Goal: Task Accomplishment & Management: Manage account settings

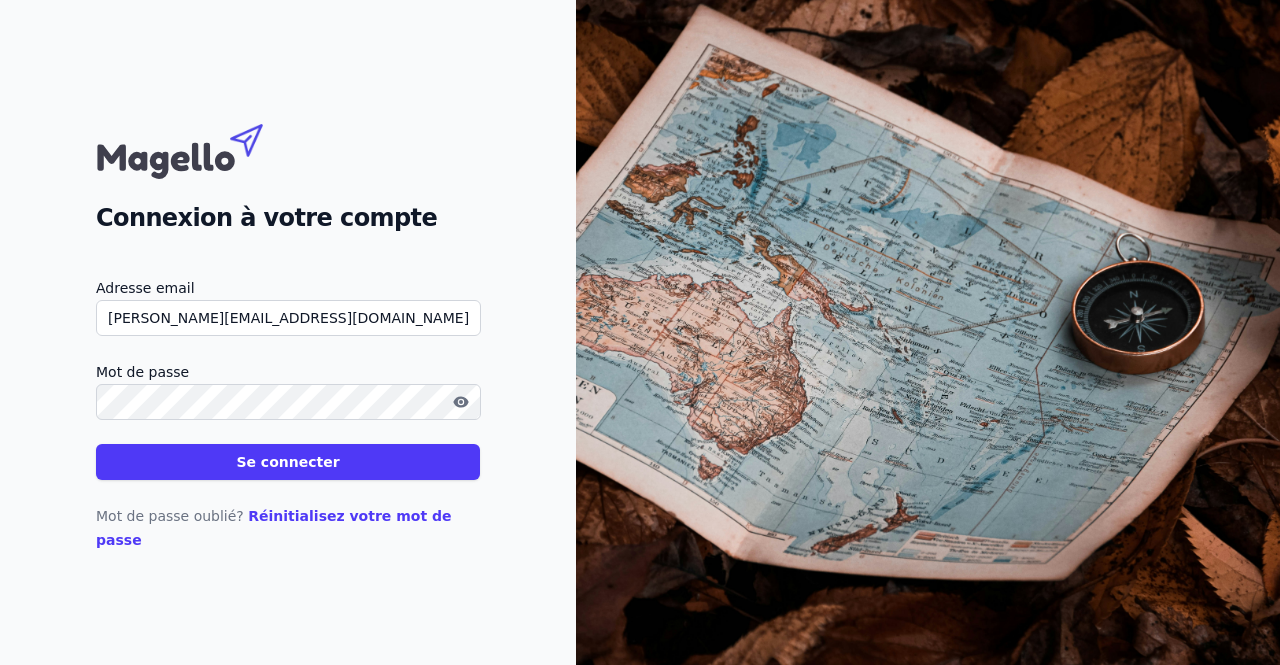
click at [96, 444] on button "Se connecter" at bounding box center [288, 462] width 384 height 36
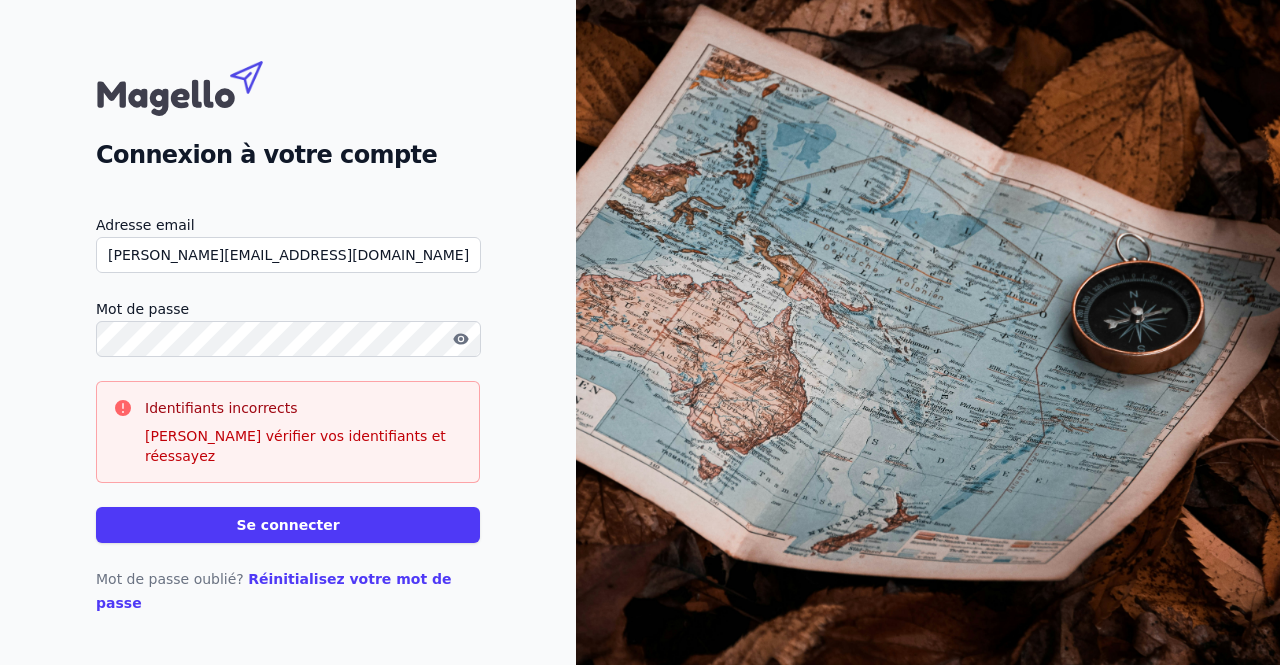
click at [278, 270] on input "[PERSON_NAME][EMAIL_ADDRESS][DOMAIN_NAME]" at bounding box center [288, 255] width 385 height 36
type input "[PERSON_NAME][EMAIL_ADDRESS][DOMAIN_NAME]"
click at [372, 513] on button "Se connecter" at bounding box center [288, 525] width 384 height 36
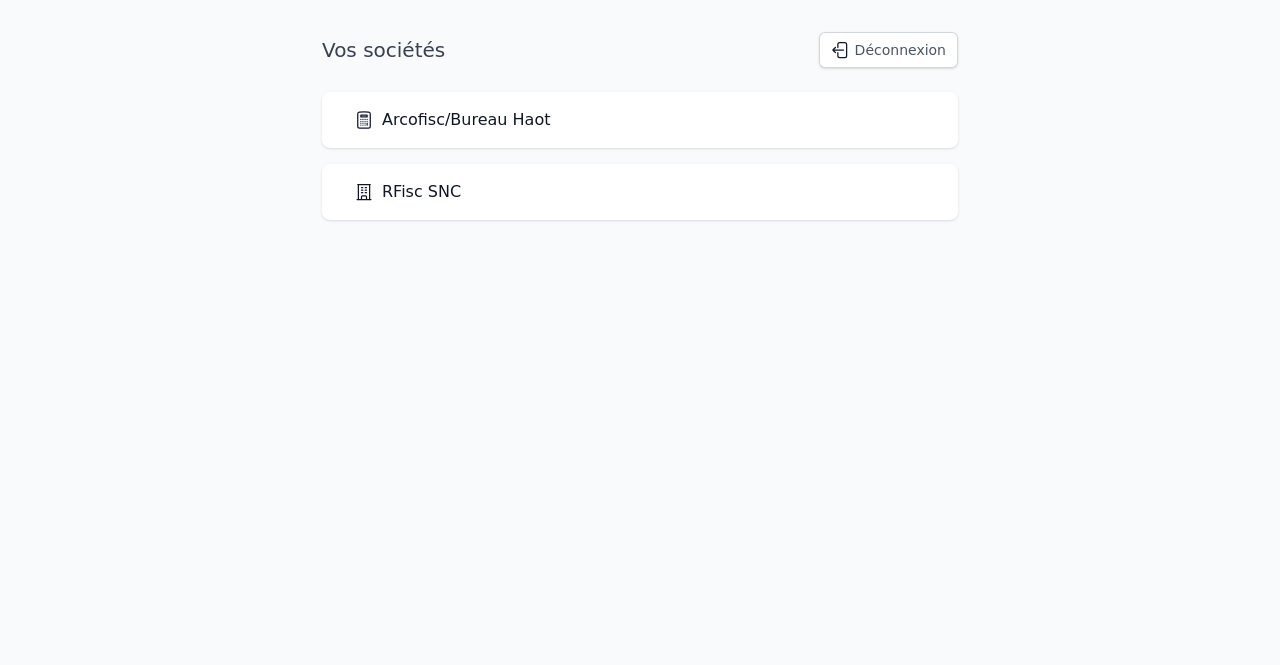
click at [312, 252] on html "Vos sociétés Déconnexion Arcofisc/Bureau Haot RFisc SNC" at bounding box center [640, 126] width 1280 height 252
click at [450, 123] on link "Arcofisc/Bureau Haot" at bounding box center [452, 120] width 196 height 24
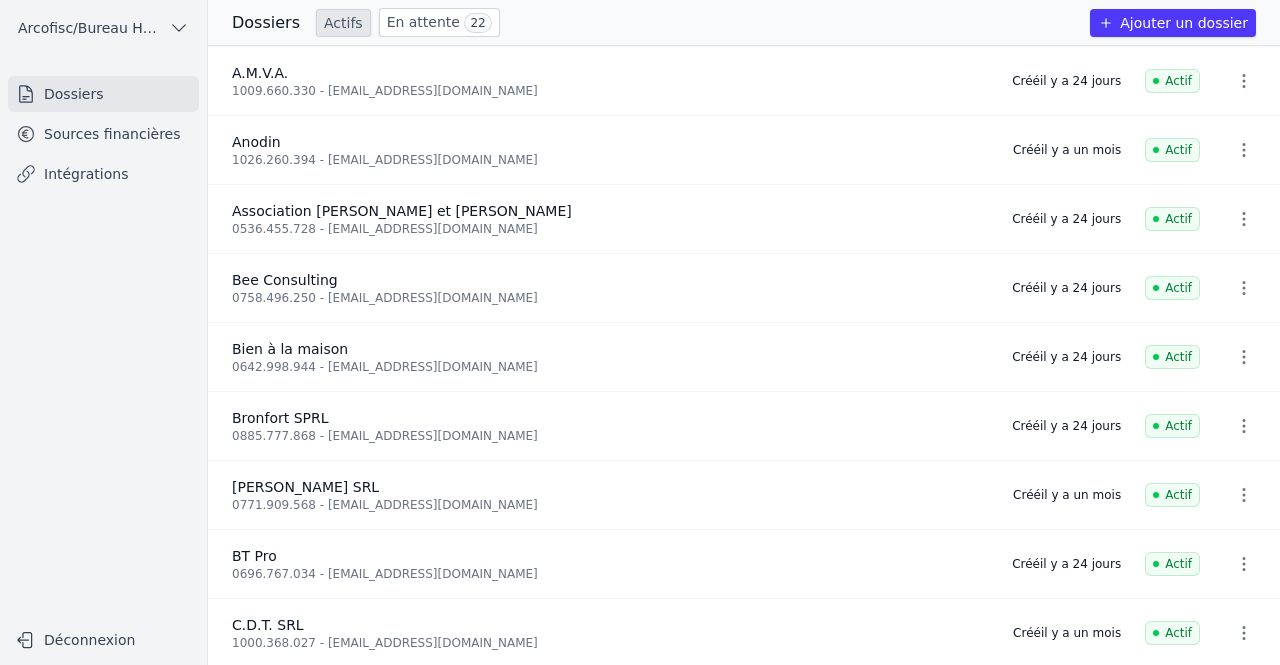
click at [90, 137] on link "Sources financières" at bounding box center [103, 134] width 191 height 36
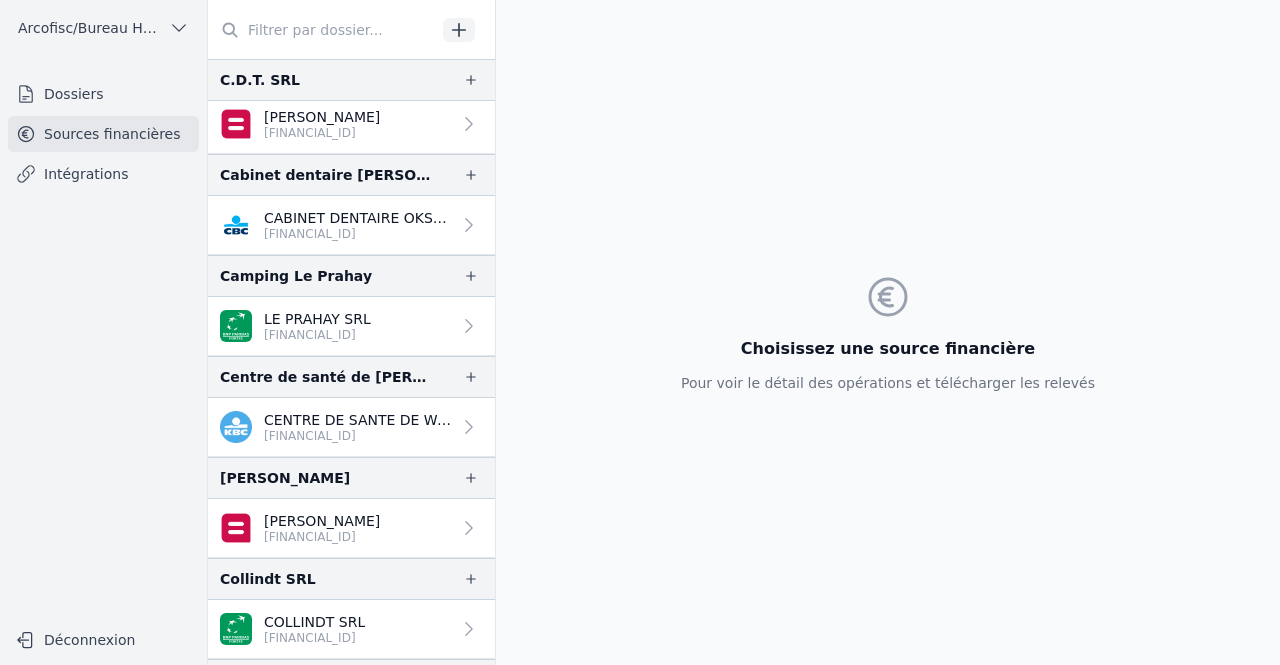
scroll to position [471, 0]
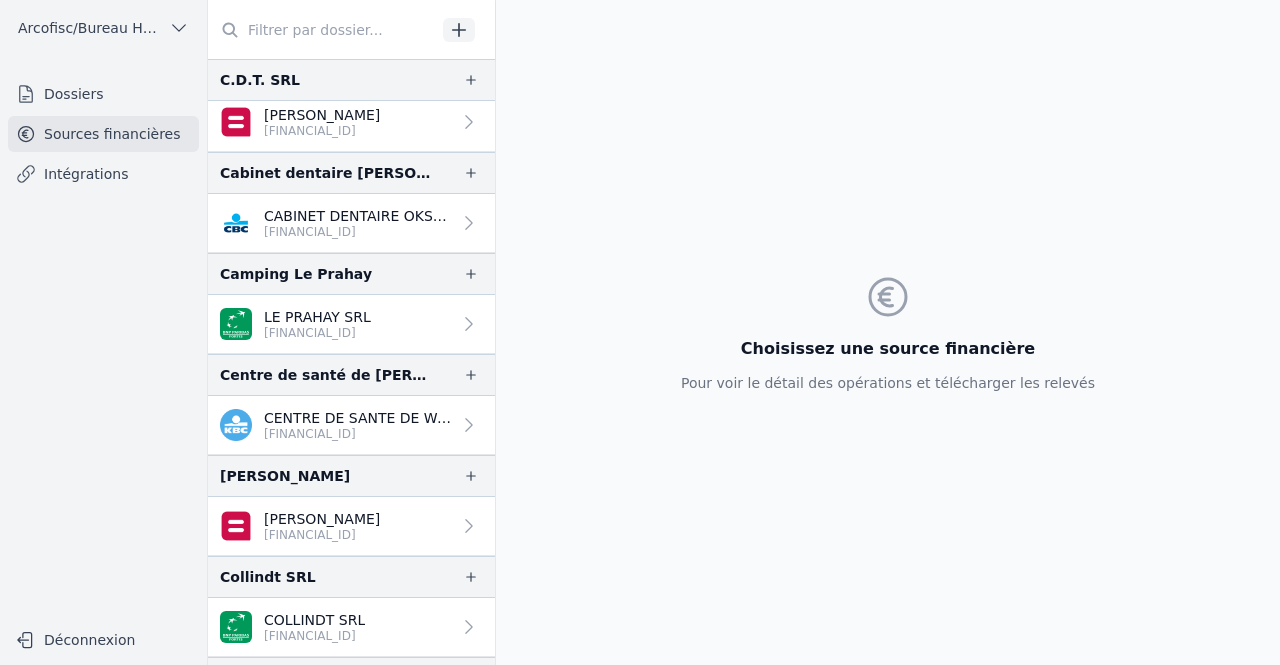
click at [352, 426] on p "[FINANCIAL_ID]" at bounding box center [357, 434] width 187 height 16
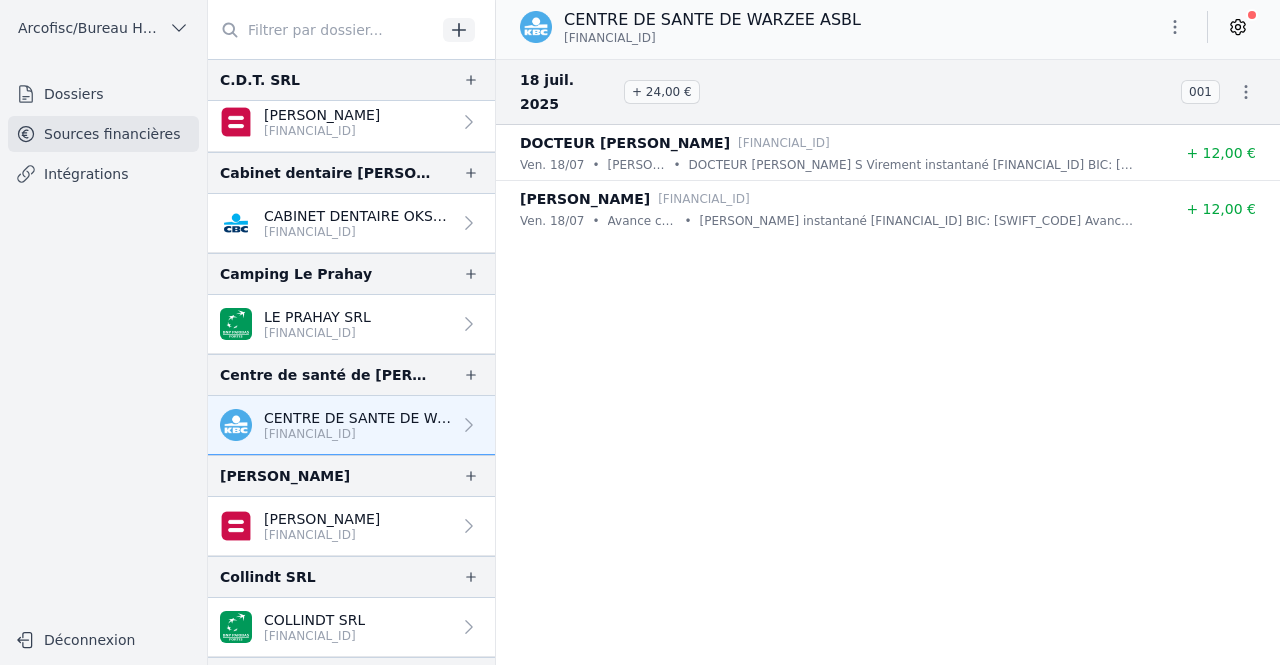
drag, startPoint x: 688, startPoint y: 43, endPoint x: 562, endPoint y: 40, distance: 126.0
click at [562, 40] on div "CENTRE DE SANTE DE WARZEE ASBL [FINANCIAL_ID]" at bounding box center [690, 27] width 341 height 38
copy span "[FINANCIAL_ID]"
click at [1260, 18] on div "CENTRE DE SANTE DE WARZEE ASBL [FINANCIAL_ID]" at bounding box center [888, 27] width 784 height 38
click at [1237, 28] on icon at bounding box center [1238, 27] width 20 height 20
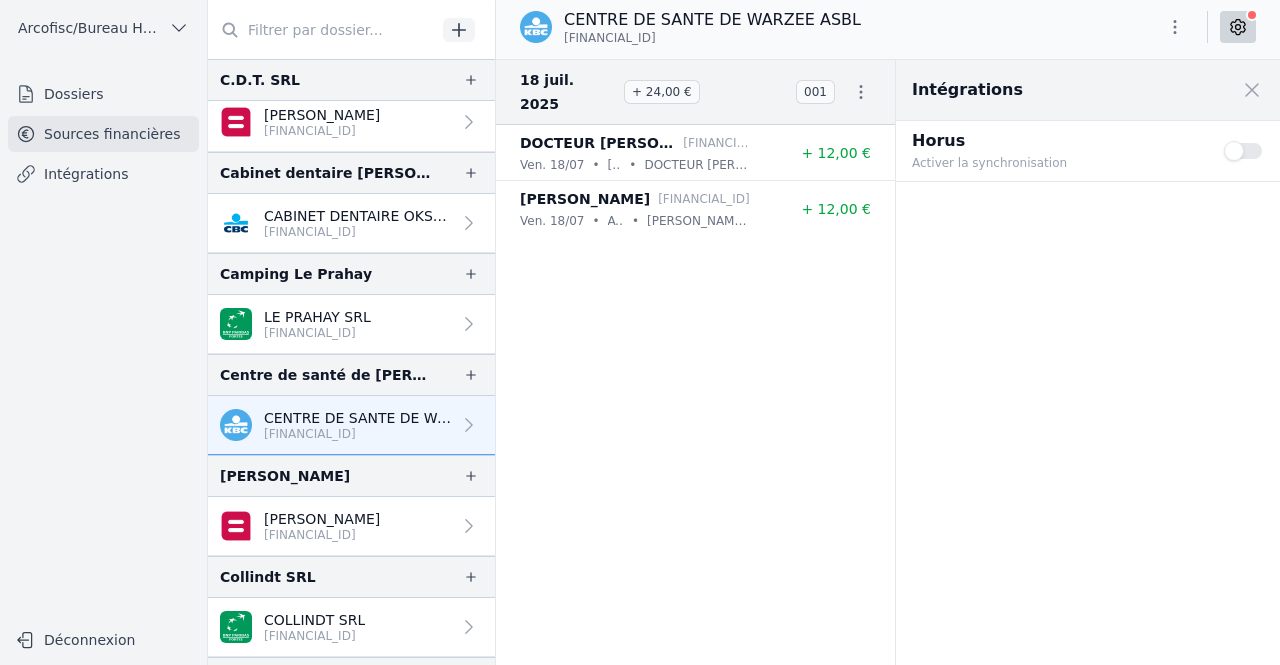
click at [1226, 149] on button "Use setting" at bounding box center [1244, 151] width 40 height 20
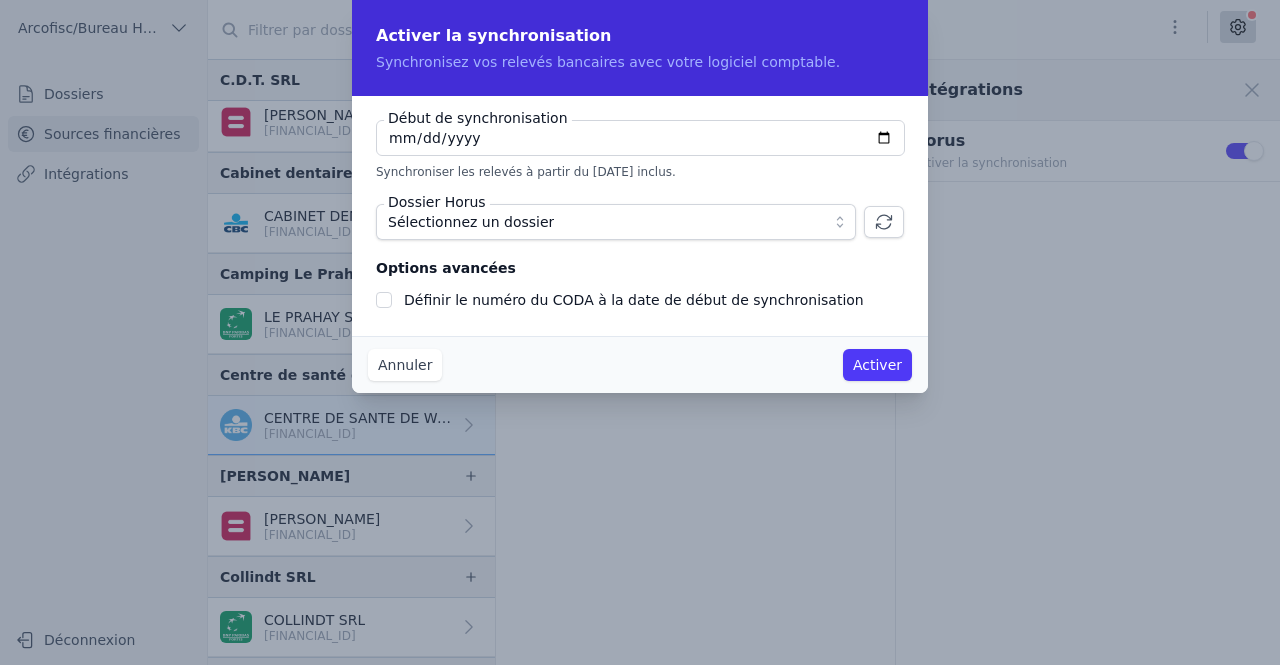
checkbox input "false"
type input "[DATE]"
click at [556, 223] on span "Sélectionnez un dossier" at bounding box center [602, 222] width 428 height 24
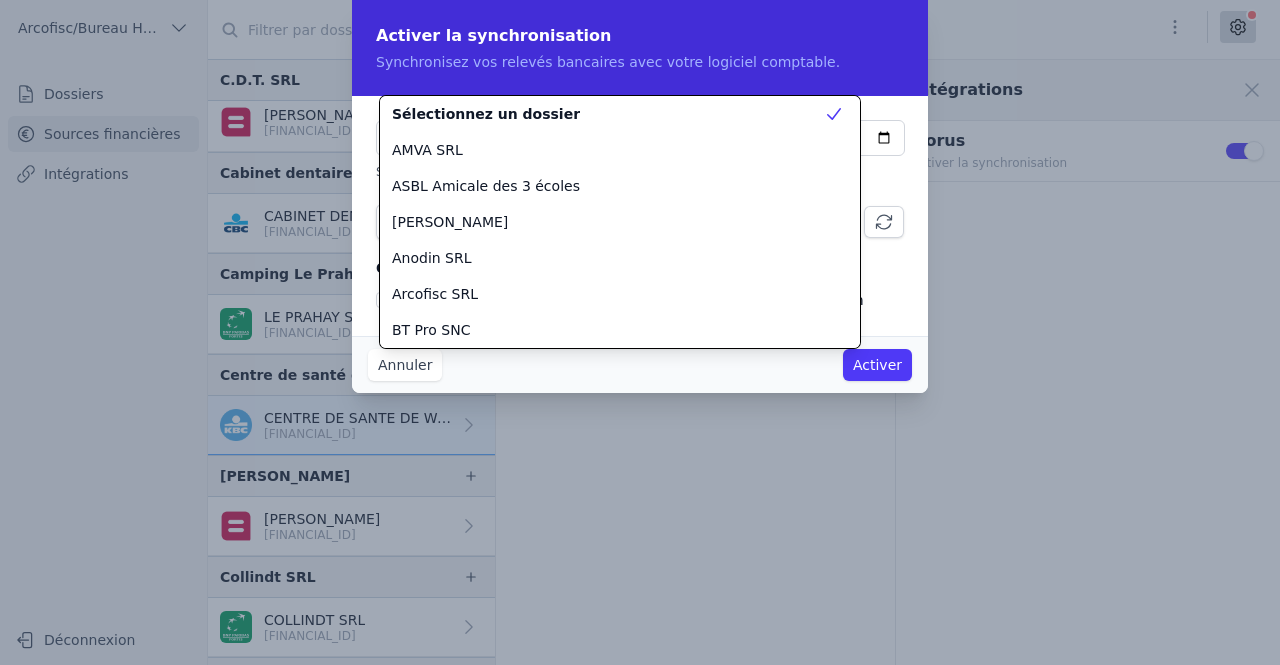
scroll to position [360, 0]
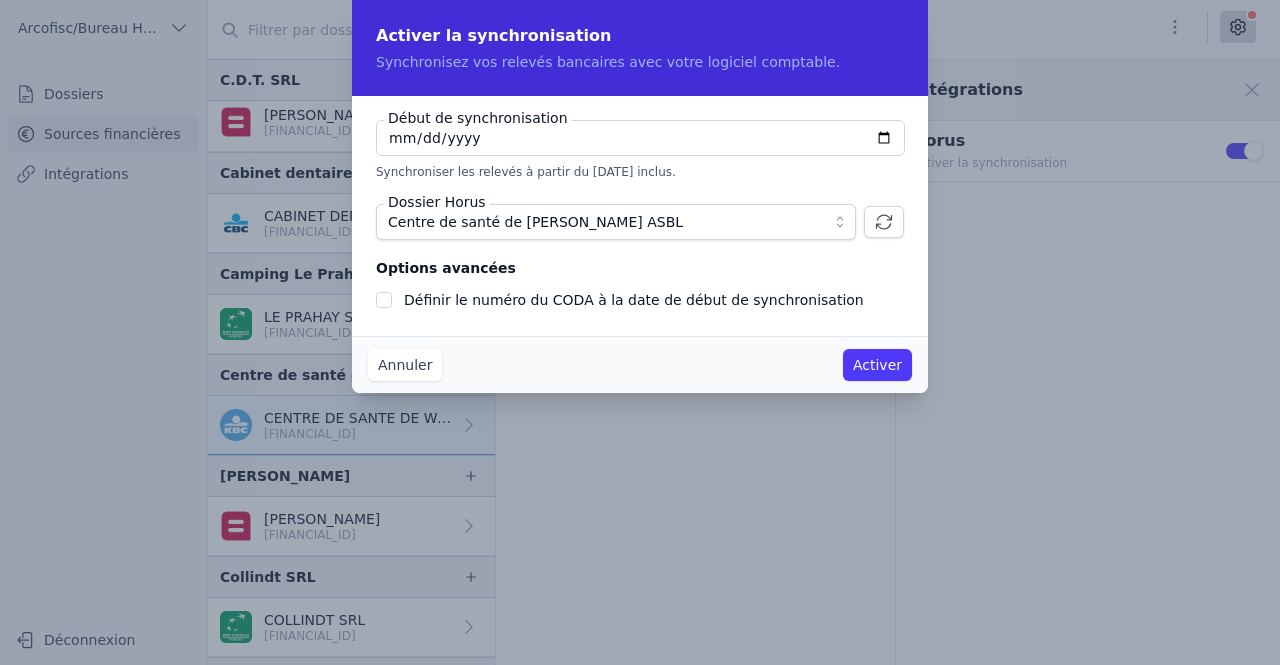
click at [889, 377] on button "Activer" at bounding box center [877, 365] width 69 height 32
